Goal: Task Accomplishment & Management: Manage account settings

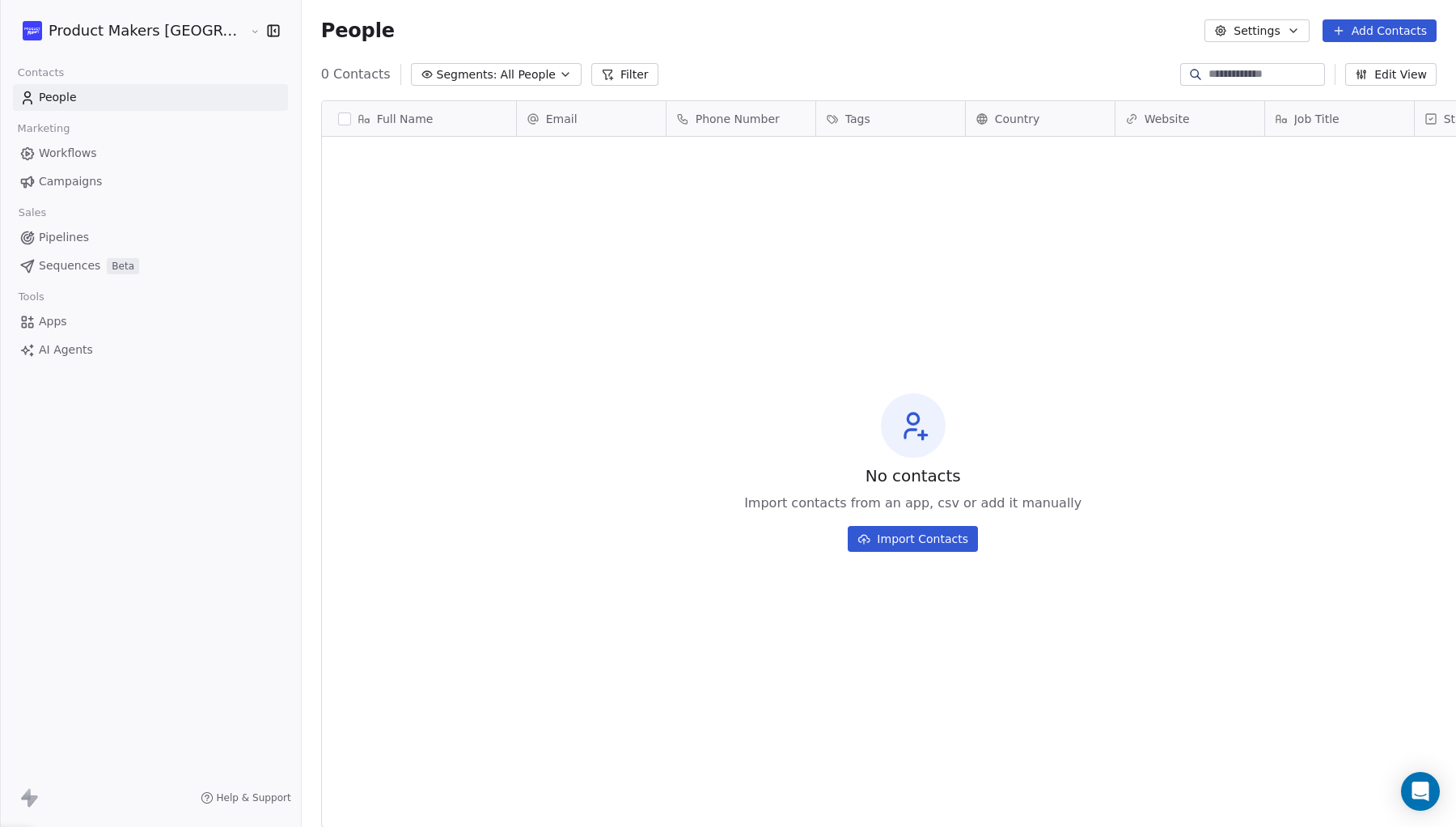
scroll to position [728, 1224]
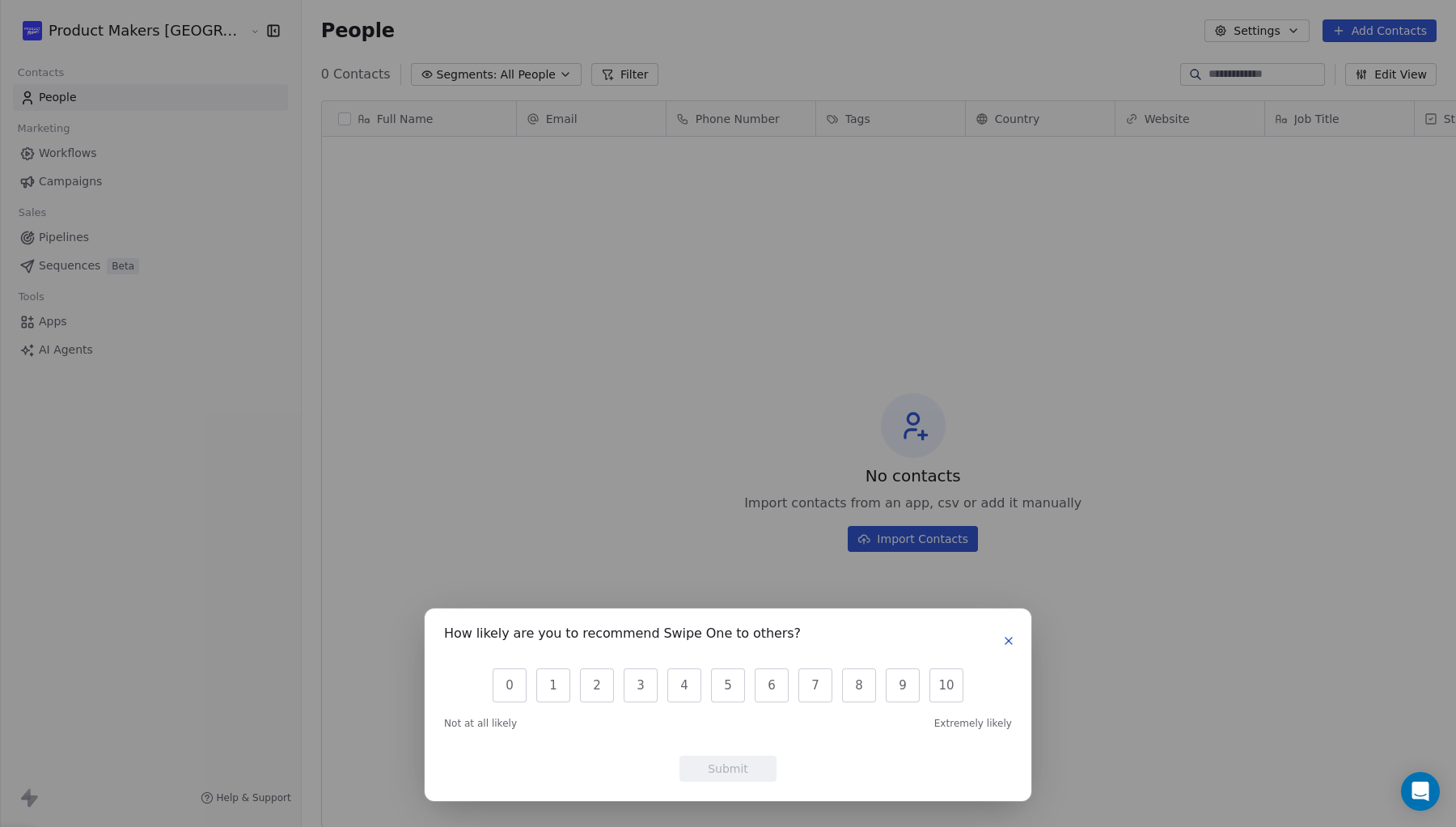
click at [1012, 641] on icon "button" at bounding box center [1008, 641] width 13 height 13
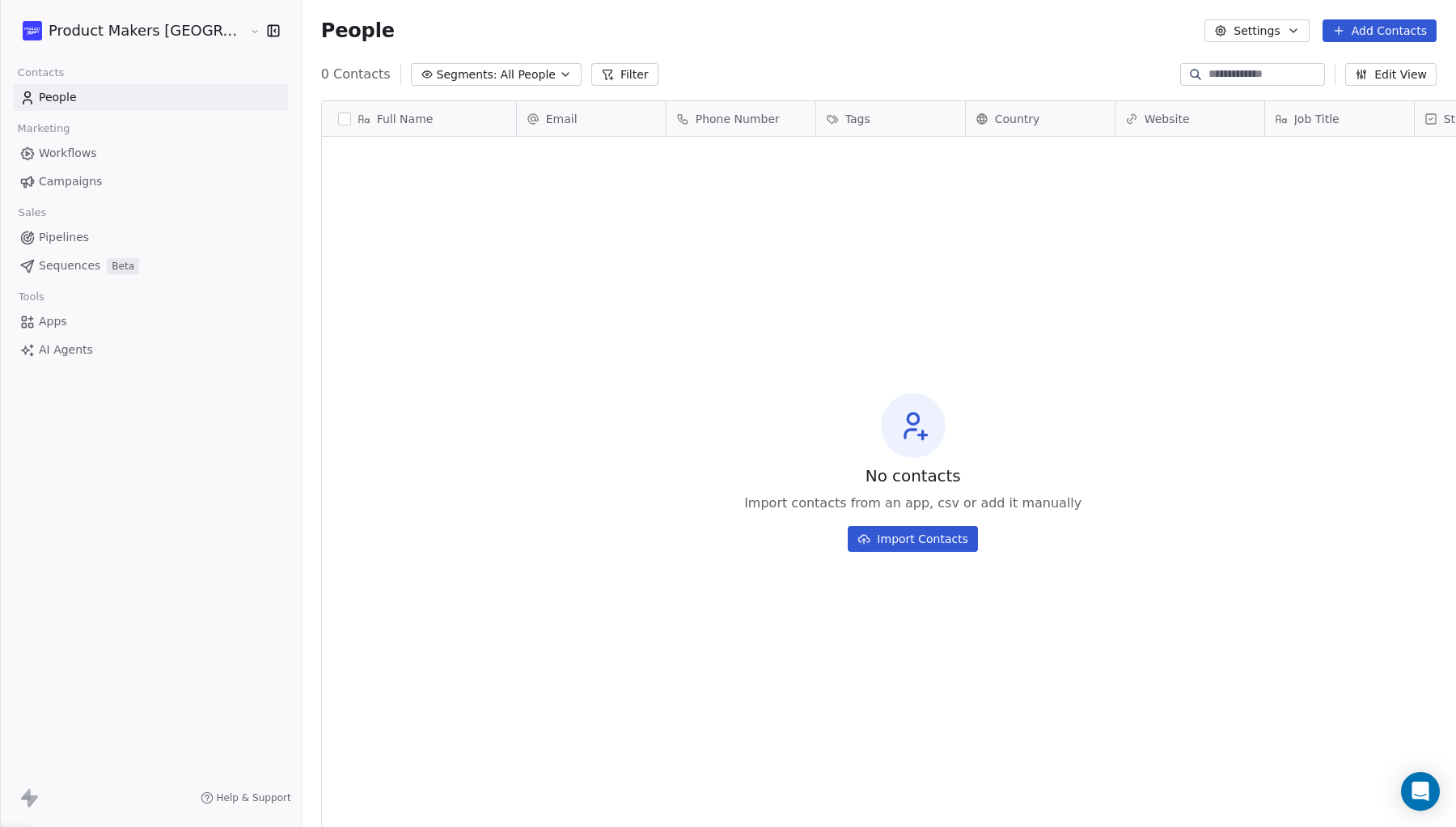
click at [66, 98] on span "People" at bounding box center [58, 97] width 38 height 17
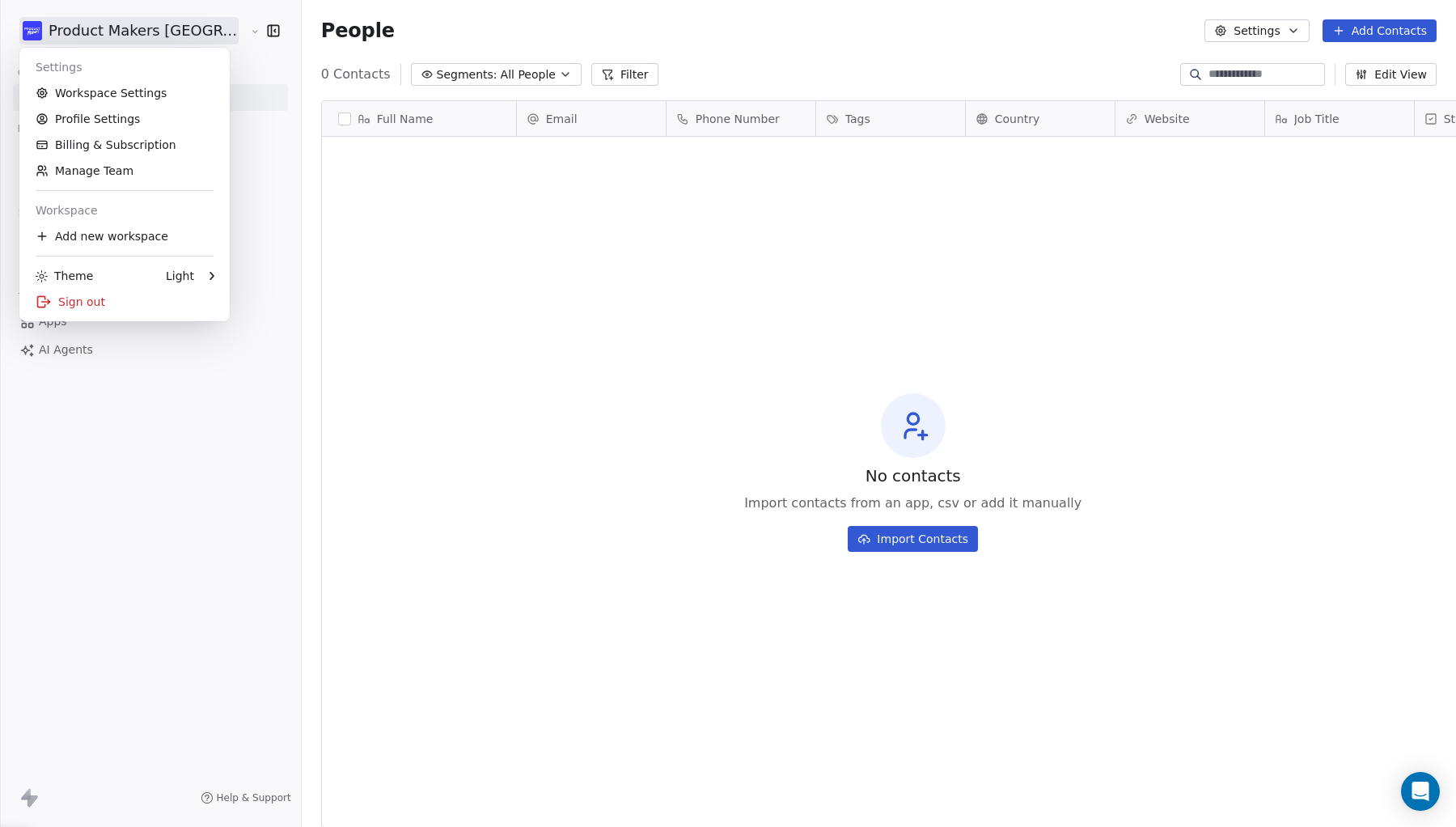
click at [178, 33] on html "Product Makers [GEOGRAPHIC_DATA] Contacts People Marketing Workflows Campaigns …" at bounding box center [728, 413] width 1456 height 827
click at [115, 170] on link "Manage Team" at bounding box center [124, 170] width 197 height 26
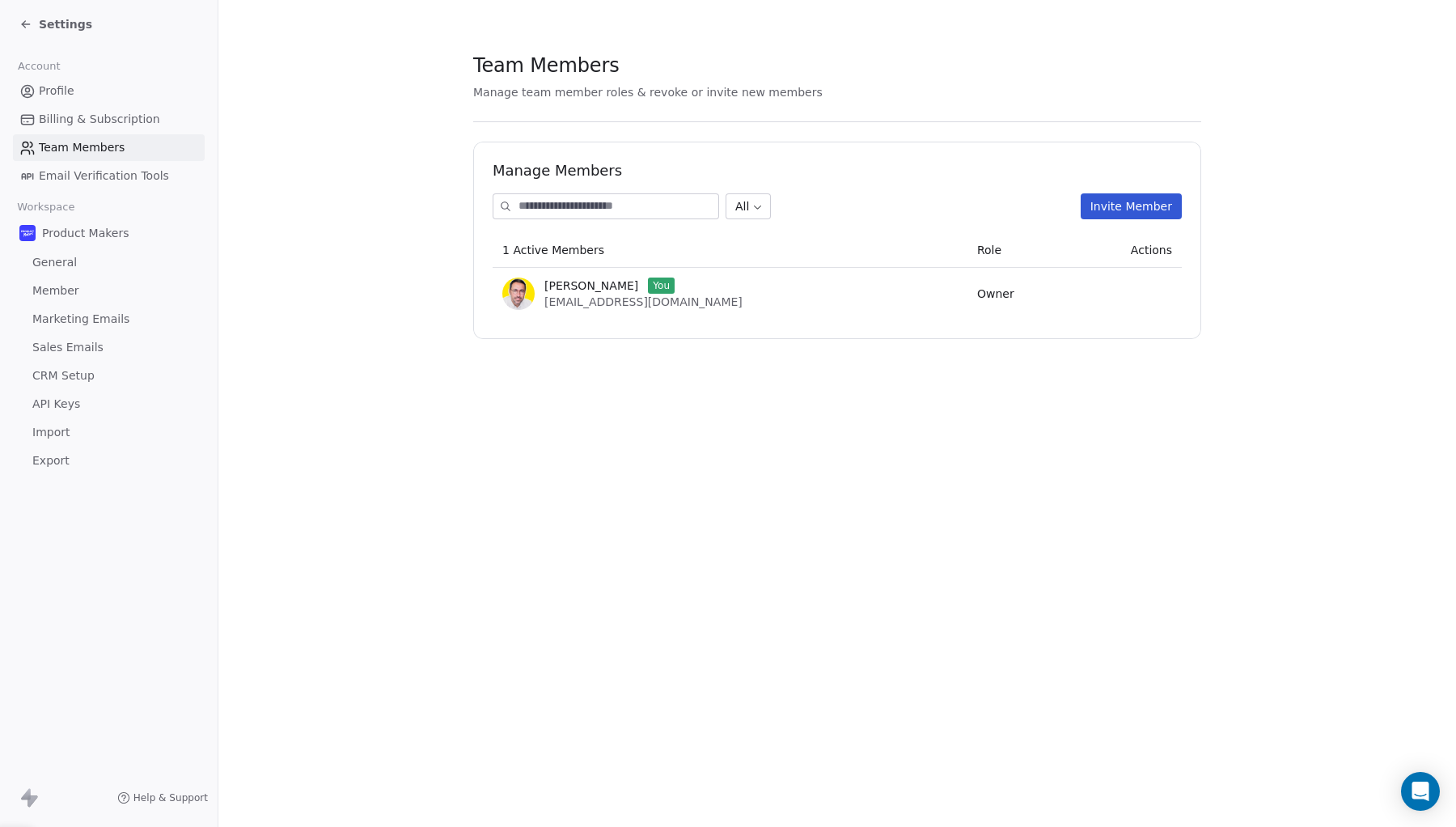
click at [1130, 212] on button "Invite Member" at bounding box center [1130, 206] width 101 height 26
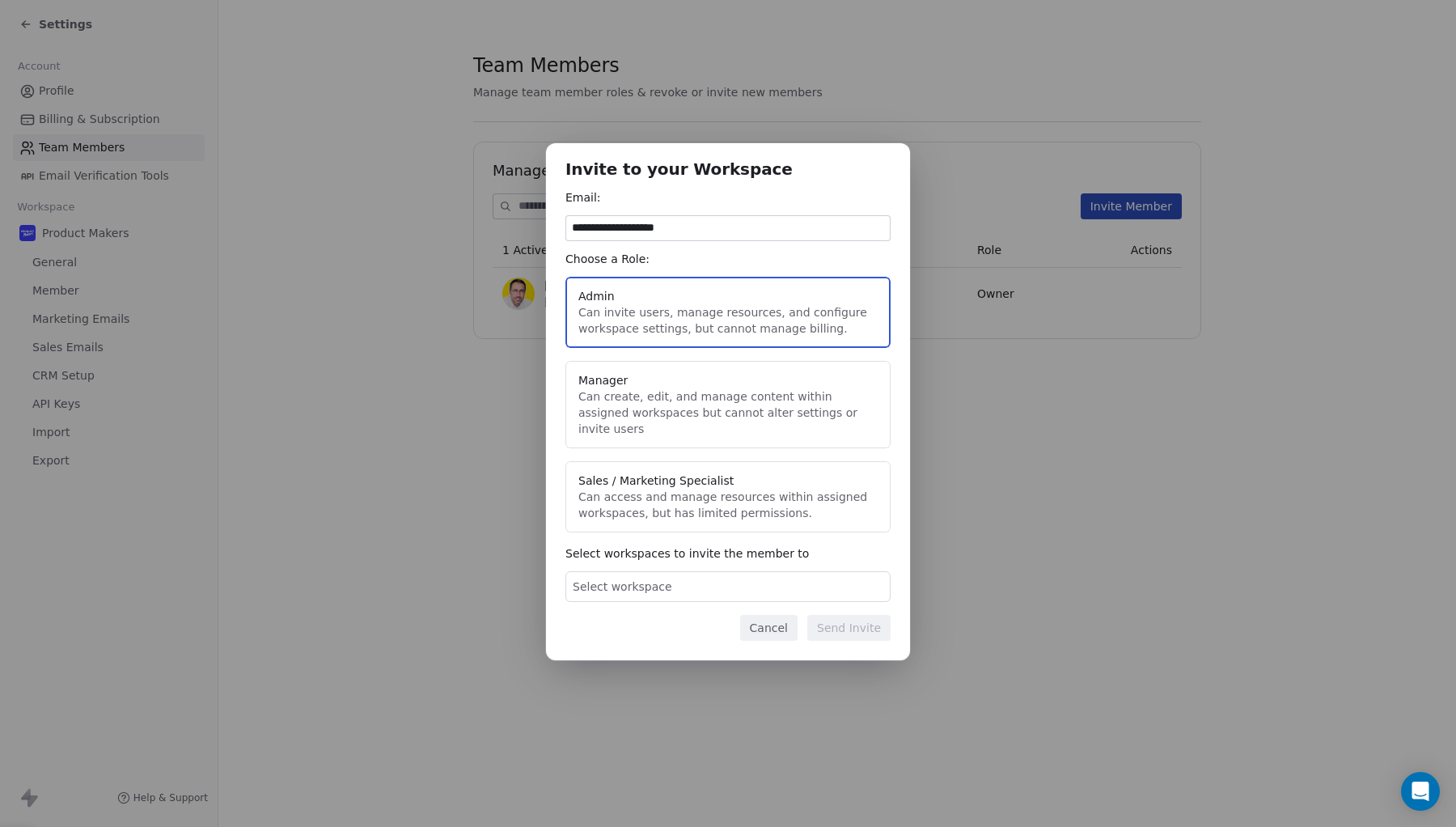
type input "**********"
click at [824, 203] on div "Email:" at bounding box center [728, 197] width 326 height 16
click at [758, 318] on button "Admin Can invite users, manage resources, and configure workspace settings, but…" at bounding box center [728, 312] width 326 height 71
click at [728, 317] on button "Admin Can invite users, manage resources, and configure workspace settings, but…" at bounding box center [728, 312] width 326 height 71
click at [745, 575] on div "Select workspace" at bounding box center [728, 586] width 326 height 30
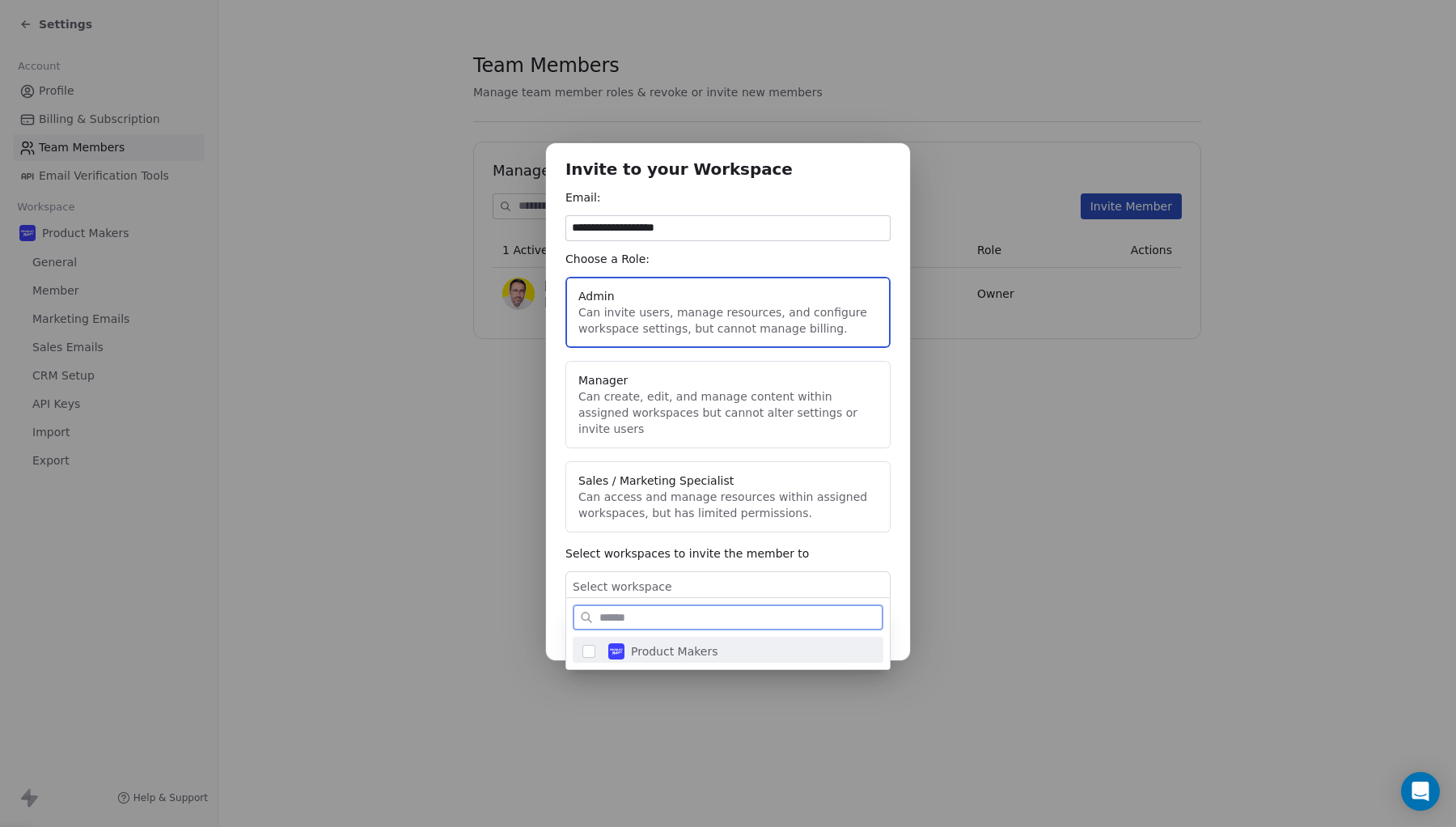
click at [695, 654] on span "Product Makers" at bounding box center [674, 651] width 87 height 16
click at [864, 544] on div "**********" at bounding box center [728, 413] width 1456 height 593
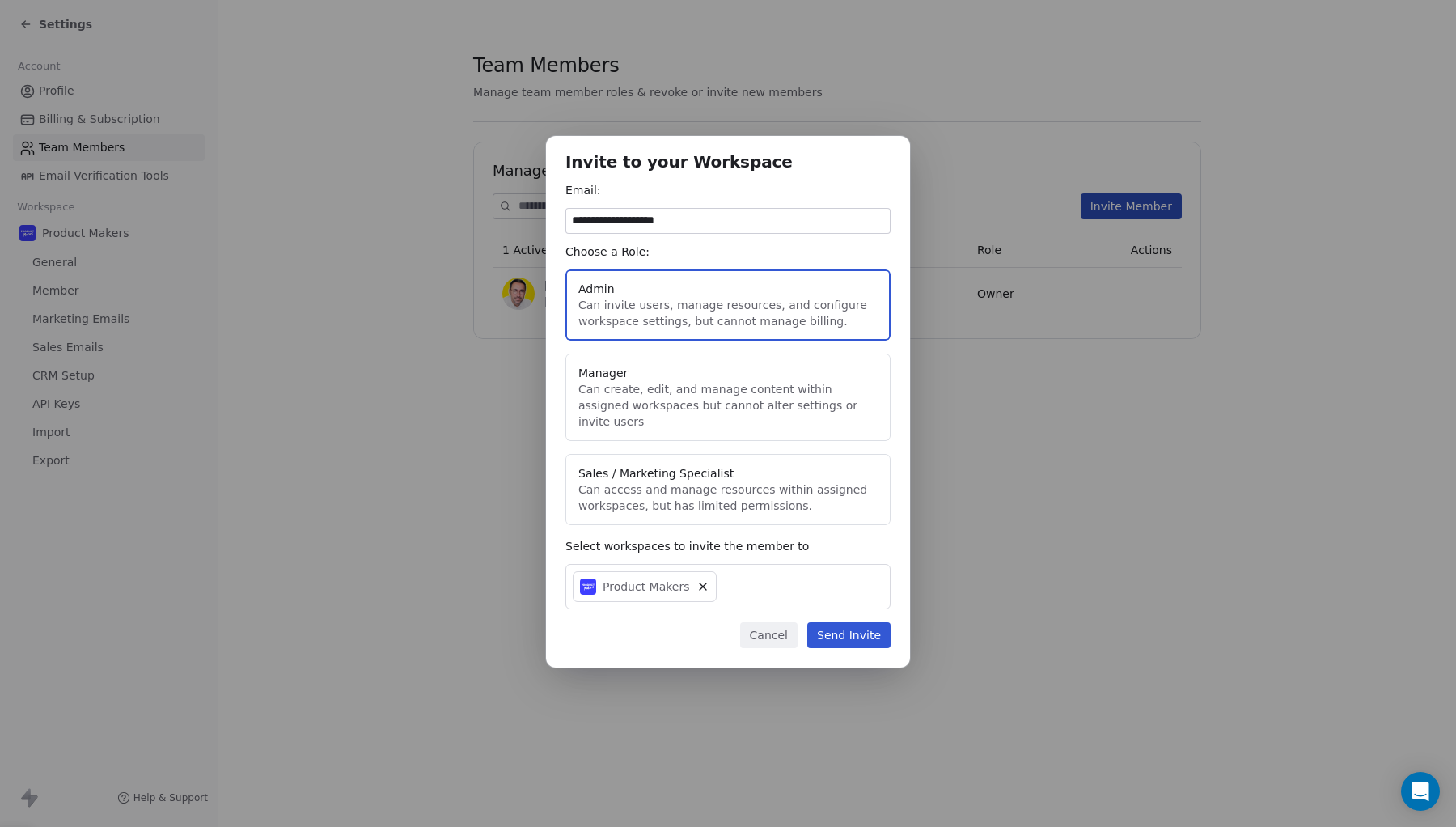
click at [849, 623] on button "Send Invite" at bounding box center [848, 634] width 83 height 26
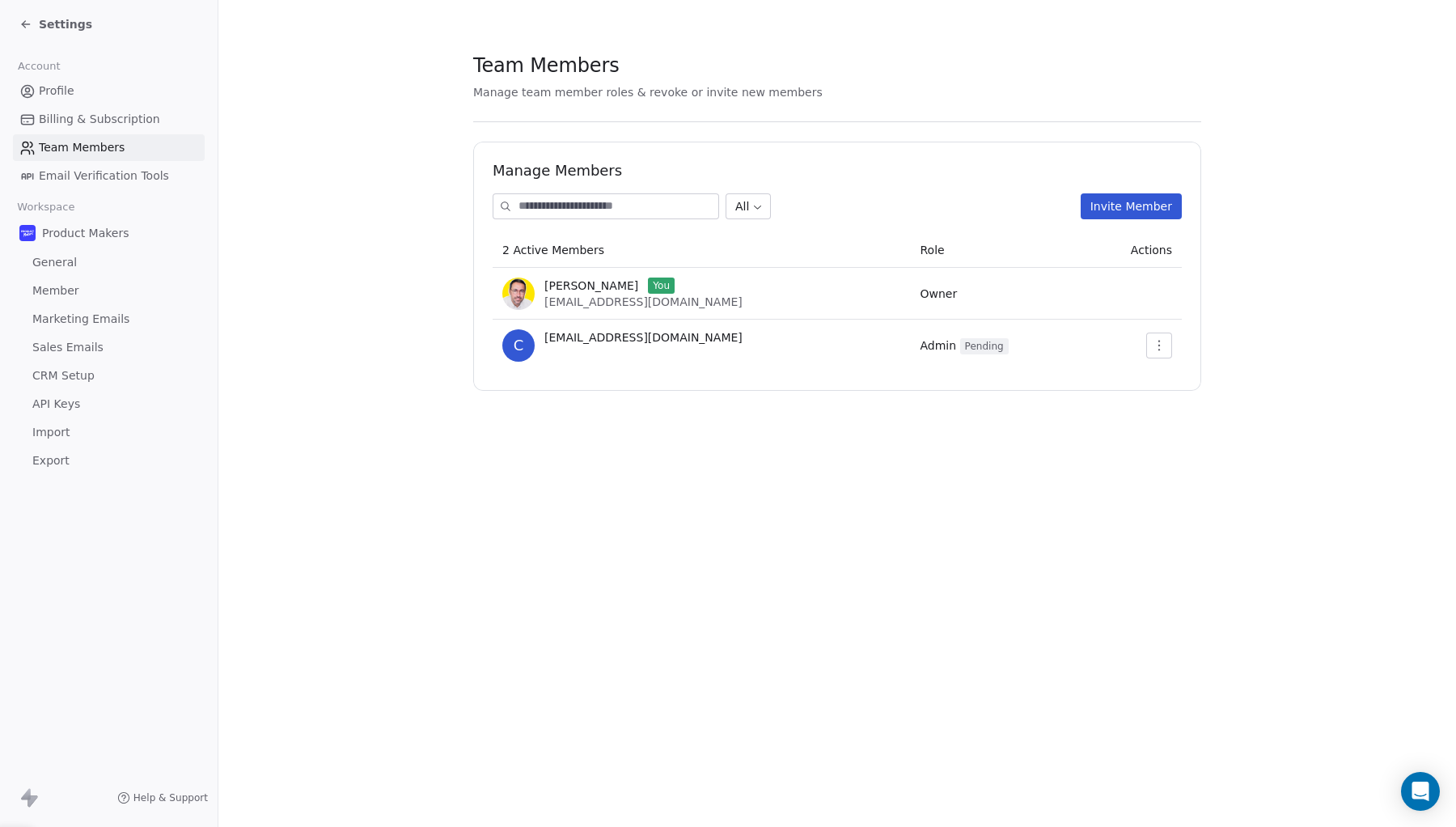
click at [1117, 205] on button "Invite Member" at bounding box center [1130, 206] width 101 height 26
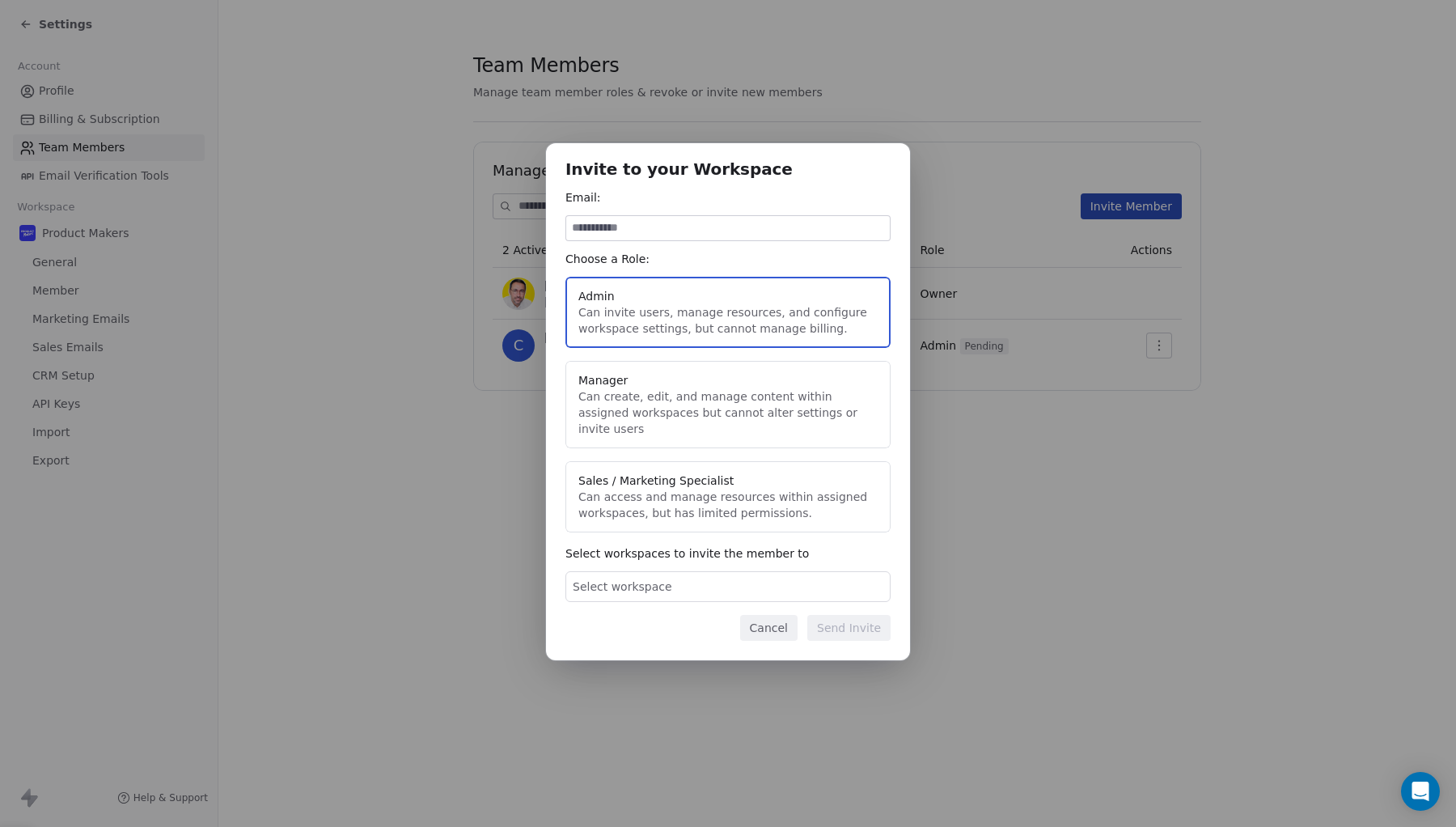
click at [794, 240] on input at bounding box center [728, 227] width 324 height 24
type input "**********"
click at [732, 562] on div "Select workspaces to invite the member to Select workspace" at bounding box center [728, 573] width 326 height 56
click at [729, 592] on div "Select workspace" at bounding box center [728, 586] width 326 height 30
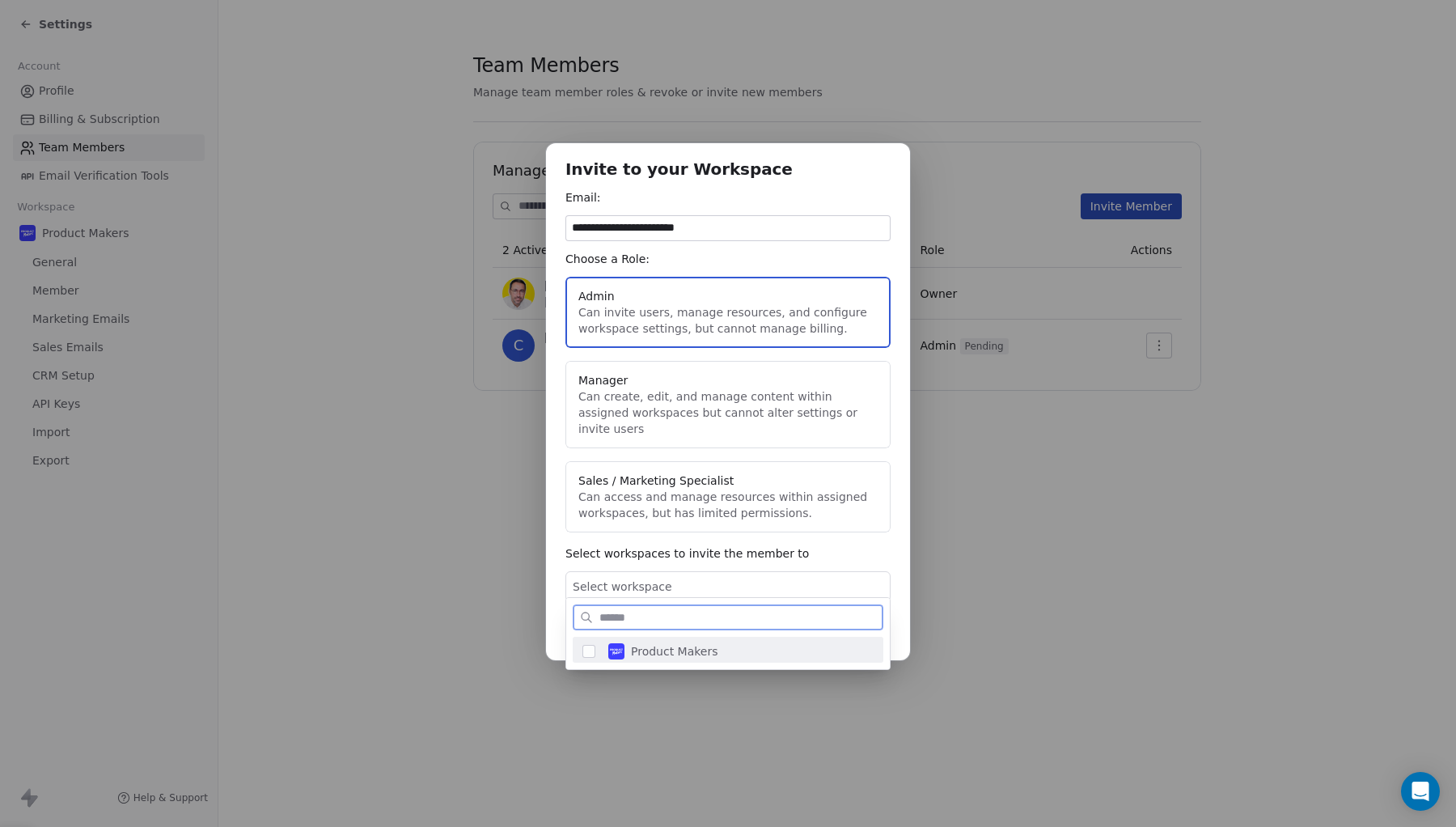
click at [698, 654] on span "Product Makers" at bounding box center [674, 651] width 87 height 16
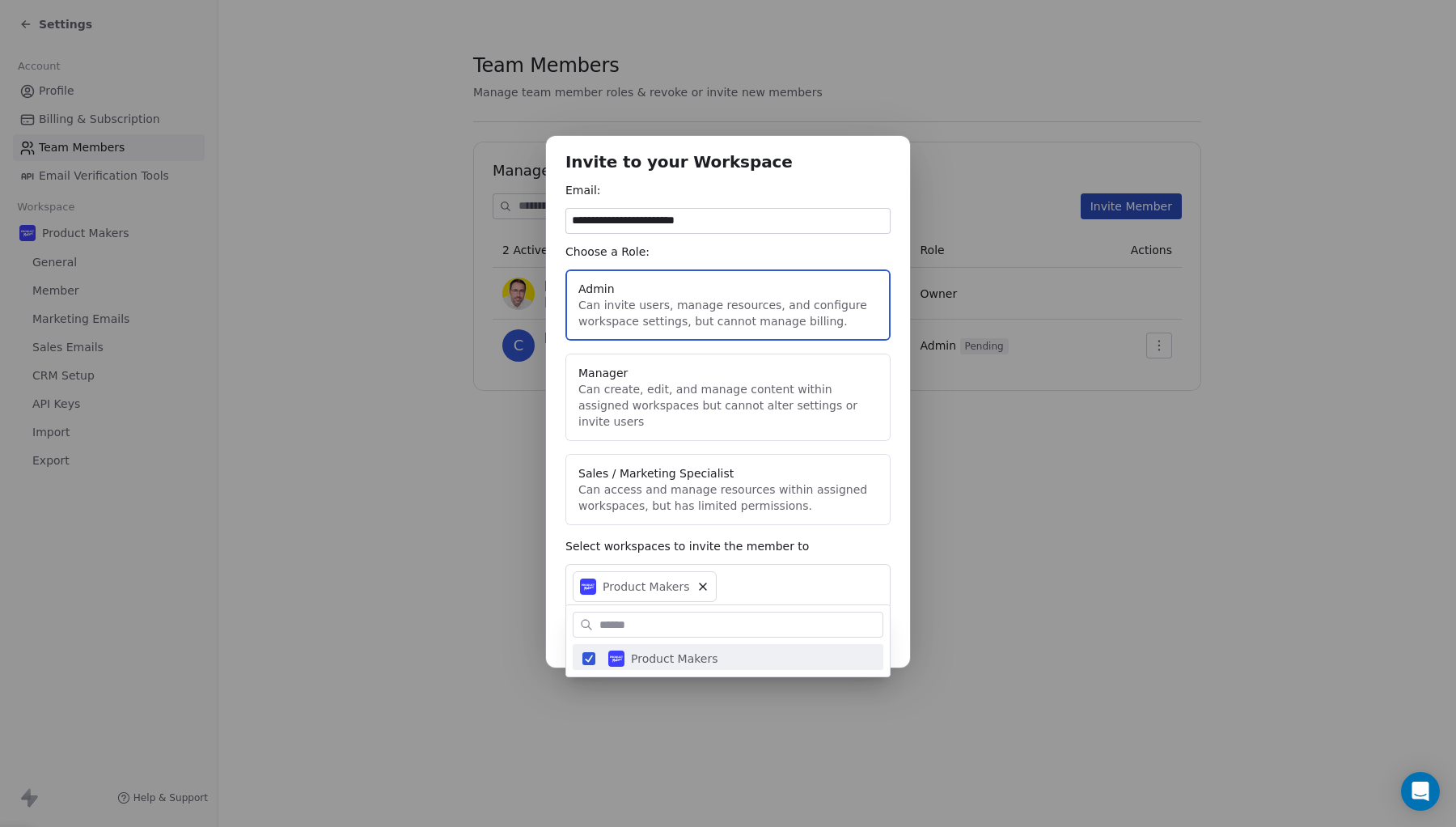
click at [881, 552] on div "**********" at bounding box center [728, 413] width 1456 height 608
click at [853, 631] on button "Send Invite" at bounding box center [848, 634] width 83 height 26
